Goal: Task Accomplishment & Management: Complete application form

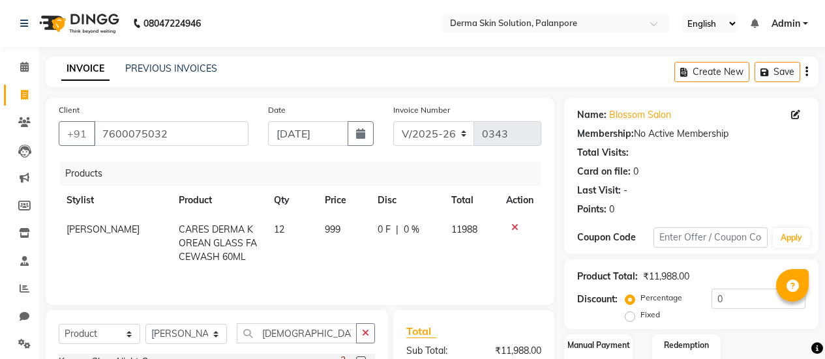
select select "8167"
select select "product"
select select "80159"
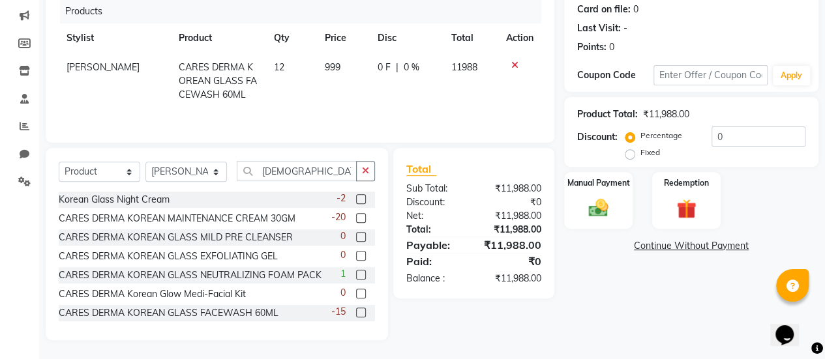
click at [698, 243] on link "Continue Without Payment" at bounding box center [691, 246] width 249 height 14
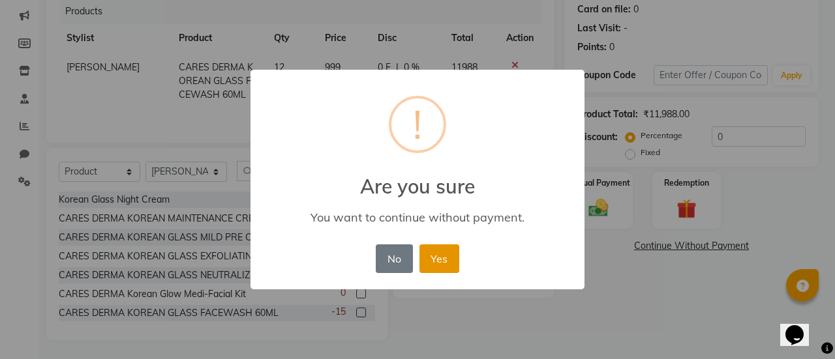
click at [440, 255] on button "Yes" at bounding box center [439, 259] width 40 height 29
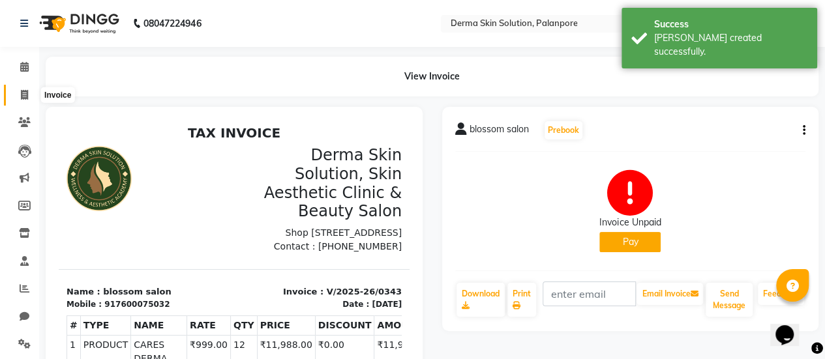
click at [23, 92] on icon at bounding box center [24, 95] width 7 height 10
select select "service"
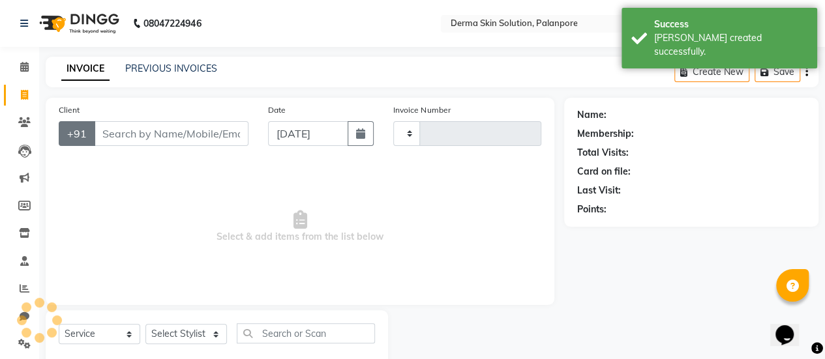
type input "0344"
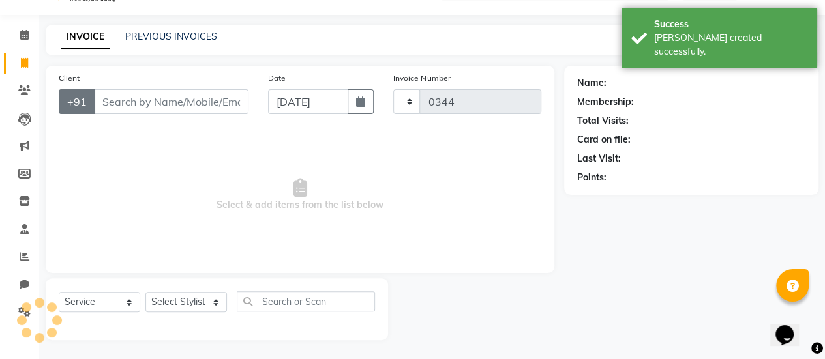
select select "8167"
click at [113, 102] on input "Client" at bounding box center [171, 101] width 155 height 25
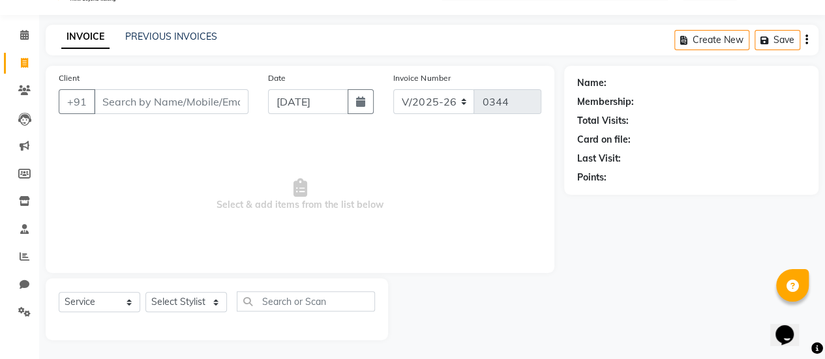
click at [151, 114] on div "Client +91" at bounding box center [153, 97] width 209 height 53
click at [158, 100] on input "Client" at bounding box center [171, 101] width 155 height 25
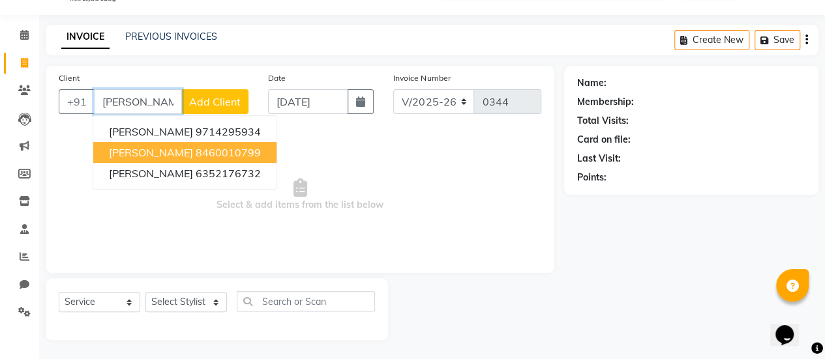
click at [171, 153] on span "[PERSON_NAME]" at bounding box center [151, 152] width 84 height 13
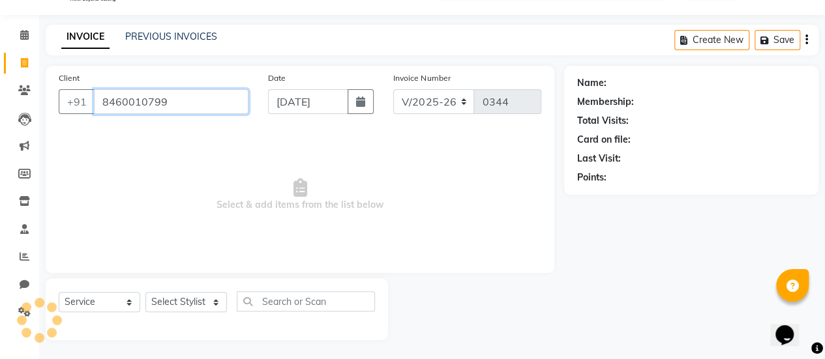
type input "8460010799"
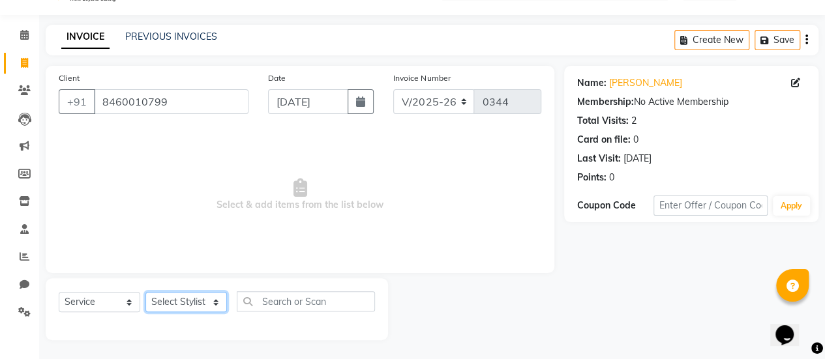
drag, startPoint x: 162, startPoint y: 305, endPoint x: 175, endPoint y: 270, distance: 36.7
click at [175, 270] on div "Client [PHONE_NUMBER] Date [DATE] Invoice Number V/2025 V/[PHONE_NUMBER] Select…" at bounding box center [300, 203] width 528 height 275
select select "77004"
click at [145, 292] on select "Select Stylist Aum [PERSON_NAME] [PERSON_NAME] [PERSON_NAME] [PERSON_NAME] Meet…" at bounding box center [186, 302] width 82 height 20
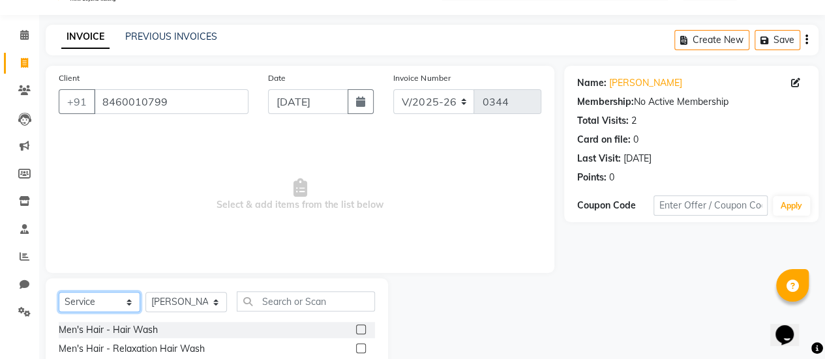
drag, startPoint x: 102, startPoint y: 299, endPoint x: 80, endPoint y: 198, distance: 103.4
click at [80, 198] on div "Client [PHONE_NUMBER] Date [DATE] Invoice Number V/2025 V/[PHONE_NUMBER] Select…" at bounding box center [300, 268] width 528 height 405
select select "product"
click at [59, 292] on select "Select Service Product Membership Package Voucher Prepaid Gift Card" at bounding box center [100, 302] width 82 height 20
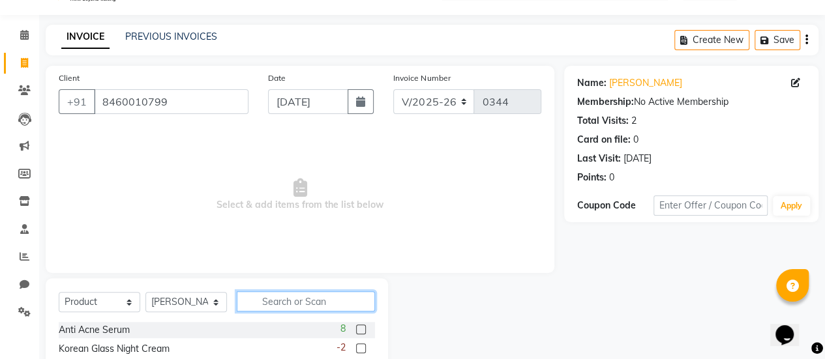
click at [279, 309] on input "text" at bounding box center [306, 302] width 138 height 20
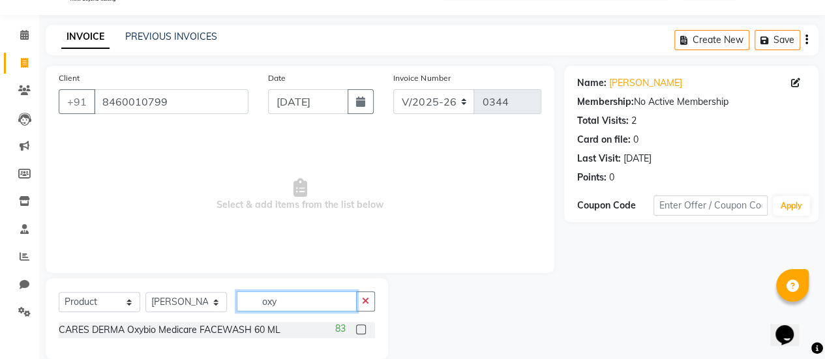
type input "oxy"
click at [360, 332] on label at bounding box center [361, 330] width 10 height 10
click at [360, 332] on input "checkbox" at bounding box center [360, 330] width 8 height 8
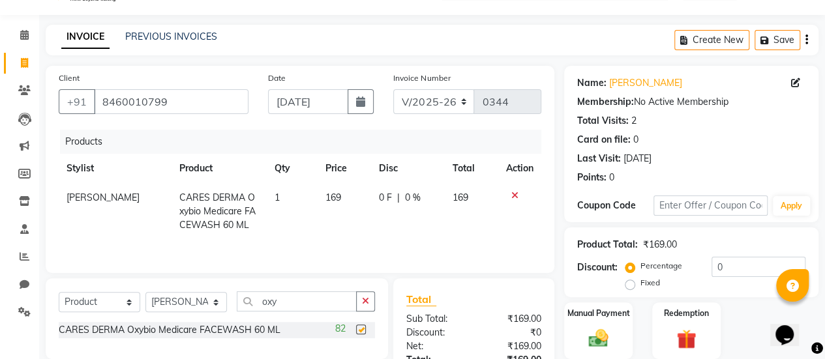
checkbox input "false"
click at [272, 196] on td "1" at bounding box center [292, 211] width 51 height 57
select select "77004"
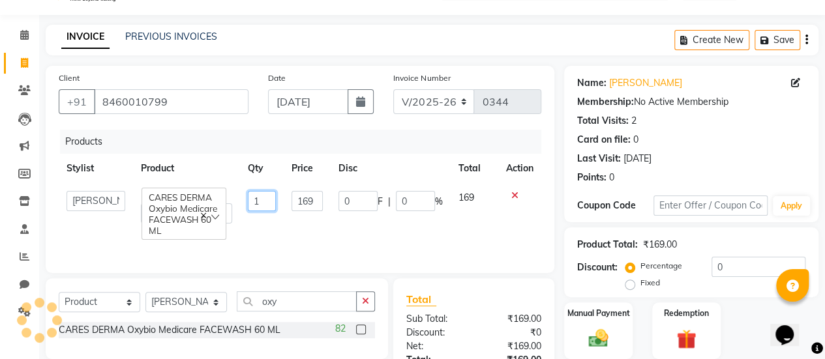
click at [271, 197] on input "1" at bounding box center [262, 201] width 28 height 20
type input "2"
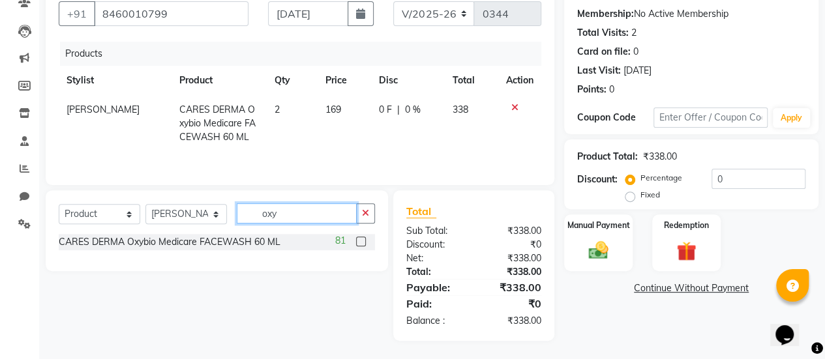
click at [303, 211] on input "oxy" at bounding box center [297, 214] width 120 height 20
type input "o"
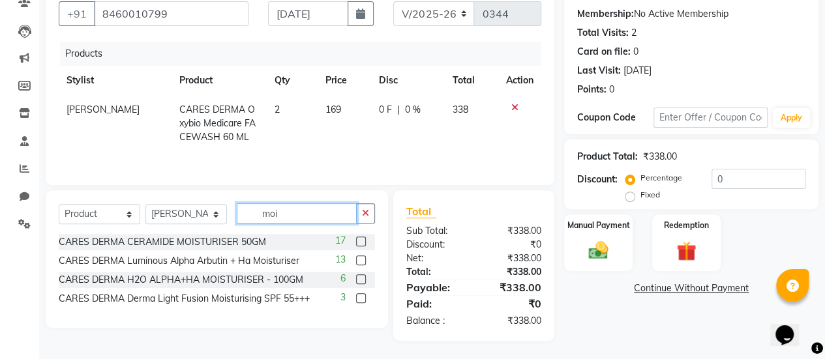
type input "moi"
click at [359, 277] on label at bounding box center [361, 280] width 10 height 10
click at [359, 277] on input "checkbox" at bounding box center [360, 280] width 8 height 8
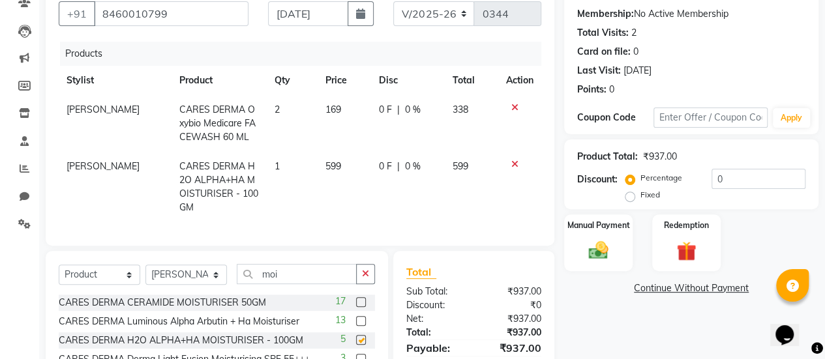
checkbox input "false"
click at [405, 106] on span "0 %" at bounding box center [413, 110] width 16 height 14
select select "77004"
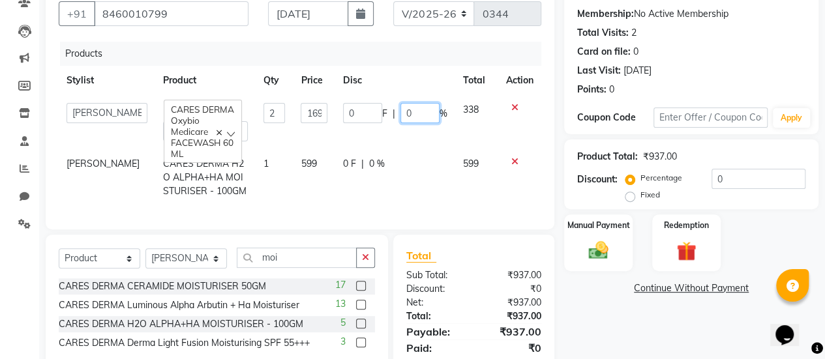
click at [409, 110] on input "0" at bounding box center [420, 113] width 39 height 20
type input "010"
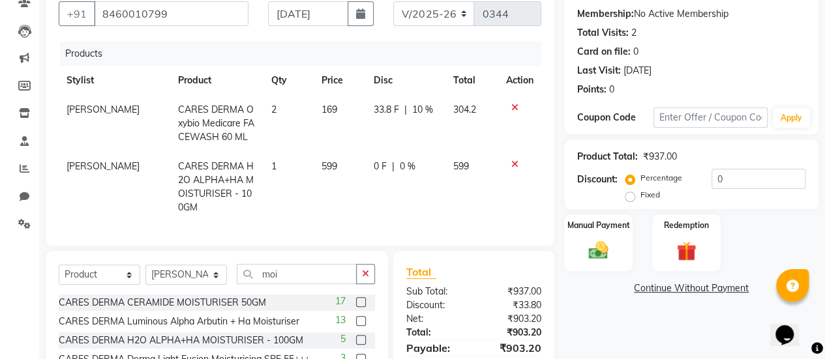
click at [374, 160] on div "0 F | 0 %" at bounding box center [405, 167] width 63 height 14
select select "77004"
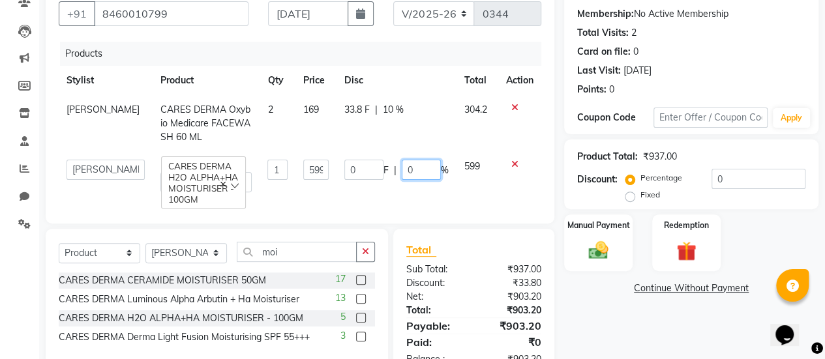
click at [417, 170] on input "0" at bounding box center [421, 170] width 39 height 20
type input "05"
click at [434, 189] on td "0 F | 05 %" at bounding box center [397, 176] width 120 height 48
select select "77004"
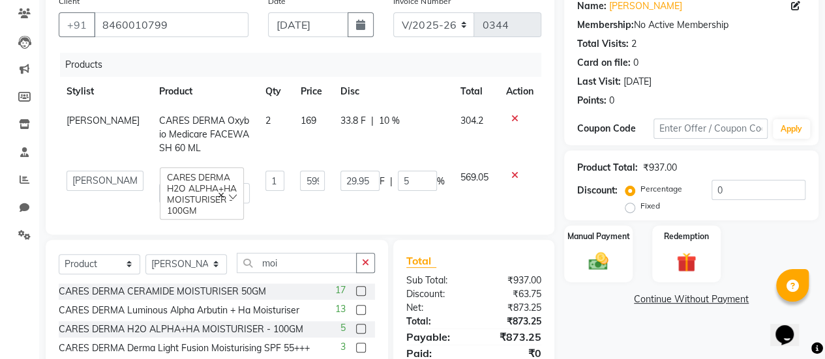
scroll to position [108, 0]
click at [421, 140] on td "33.8 F | 10 %" at bounding box center [393, 135] width 120 height 57
select select "77004"
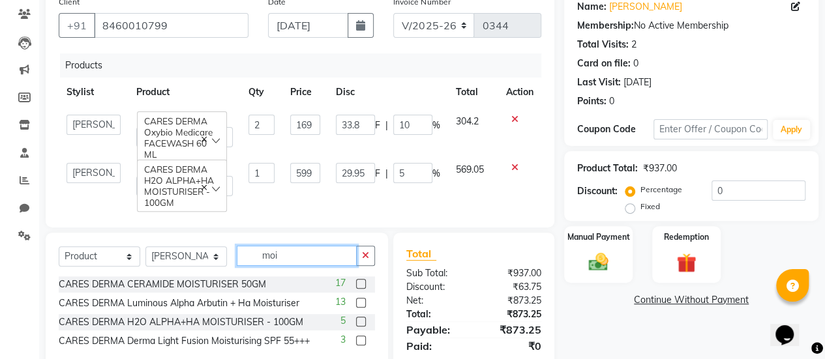
click at [279, 266] on input "moi" at bounding box center [297, 256] width 120 height 20
type input "m"
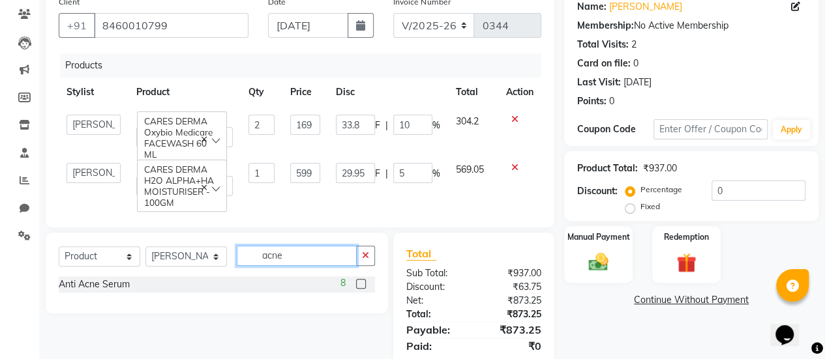
type input "acne"
click at [365, 290] on div "8" at bounding box center [358, 285] width 35 height 16
click at [359, 289] on label at bounding box center [361, 284] width 10 height 10
click at [359, 289] on input "checkbox" at bounding box center [360, 285] width 8 height 8
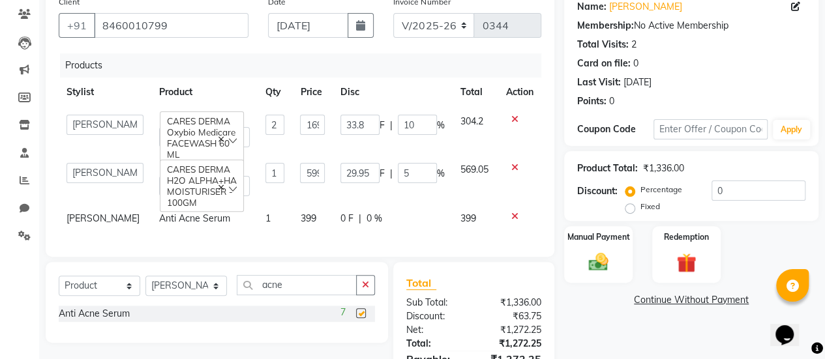
checkbox input "false"
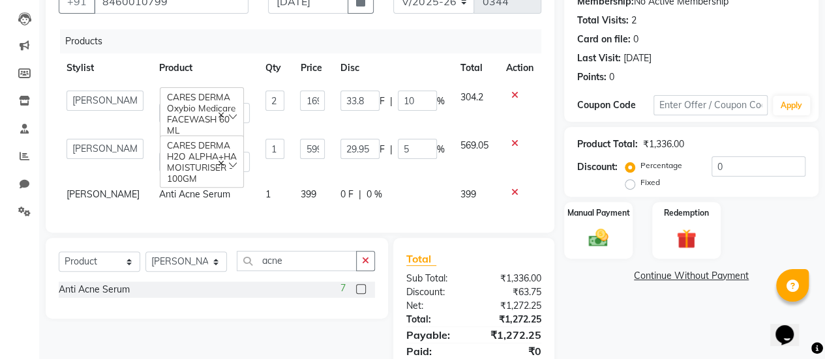
scroll to position [134, 0]
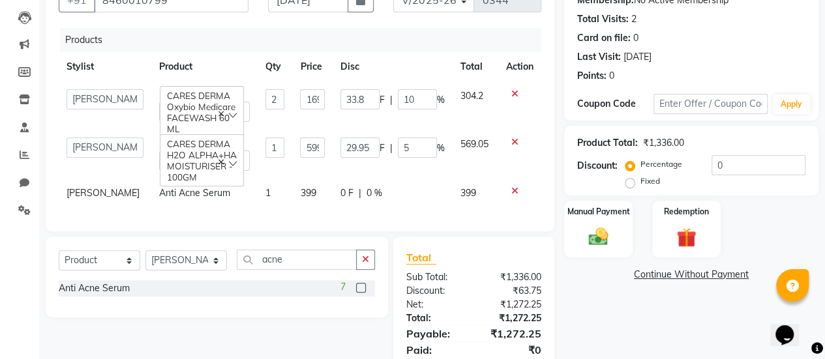
click at [367, 194] on span "0 %" at bounding box center [375, 194] width 16 height 14
select select "77004"
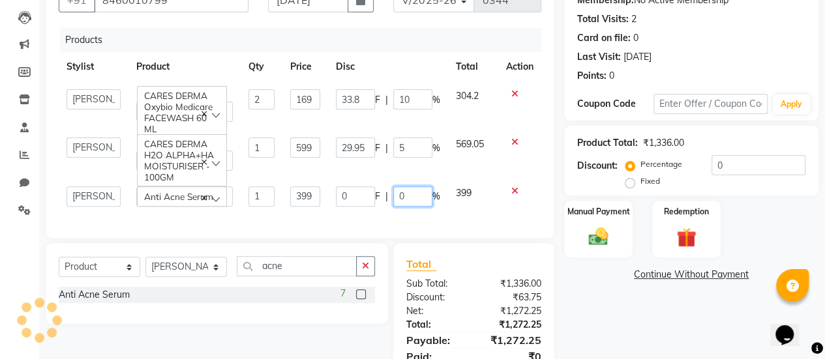
click at [406, 198] on input "0" at bounding box center [412, 197] width 39 height 20
type input "0"
type input "5"
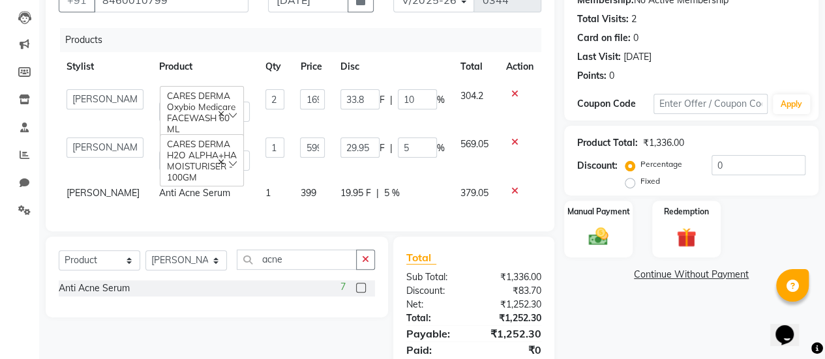
click at [489, 209] on div "Products Stylist Product Qty Price Disc Total Action Aum [PERSON_NAME] [PERSON_…" at bounding box center [300, 123] width 483 height 190
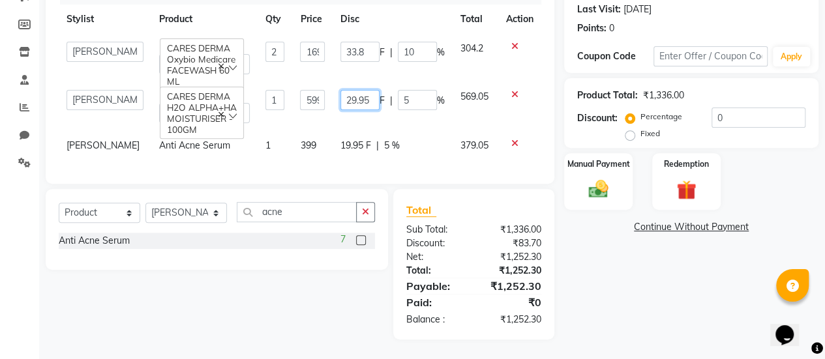
click at [365, 90] on input "29.95" at bounding box center [360, 100] width 39 height 20
type input "2"
type input "30"
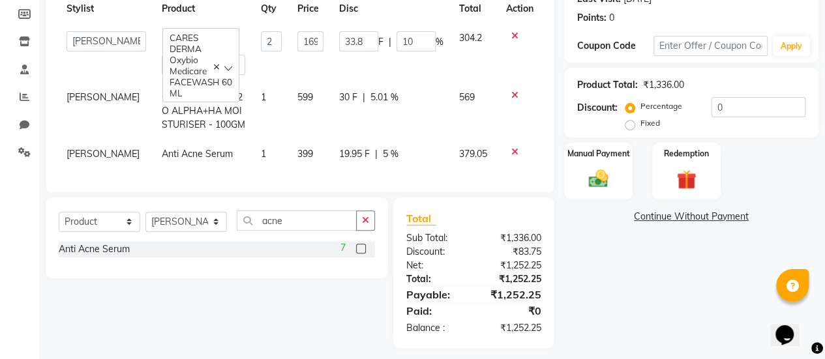
click at [354, 147] on span "19.95 F" at bounding box center [354, 154] width 31 height 14
select select "77004"
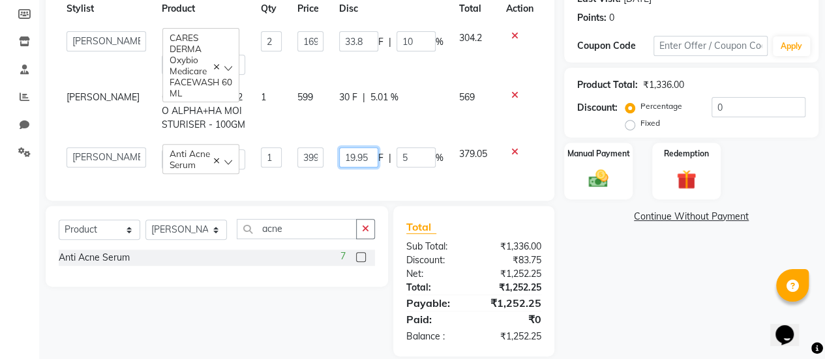
click at [363, 152] on input "19.95" at bounding box center [358, 157] width 39 height 20
type input "1"
type input "20"
click at [422, 110] on td "30 F | 5.01 %" at bounding box center [391, 111] width 120 height 57
select select "77004"
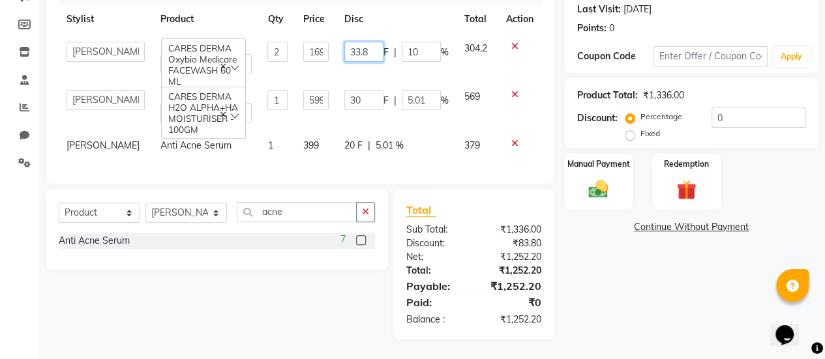
click at [365, 42] on input "33.8" at bounding box center [363, 52] width 39 height 20
type input "34"
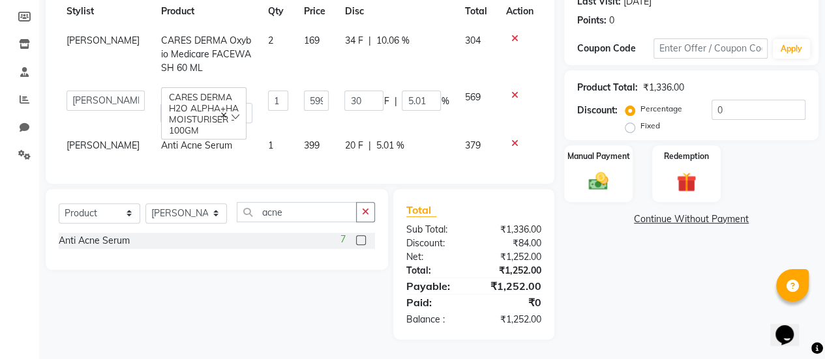
click at [378, 61] on td "34 F | 10.06 %" at bounding box center [397, 54] width 120 height 57
select select "77004"
